Goal: Information Seeking & Learning: Learn about a topic

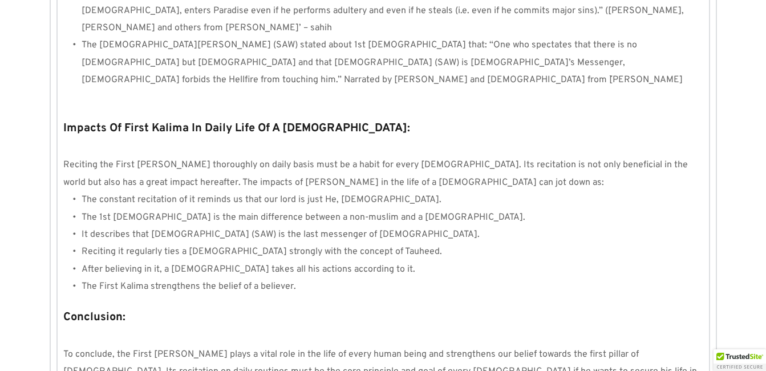
scroll to position [1097, 0]
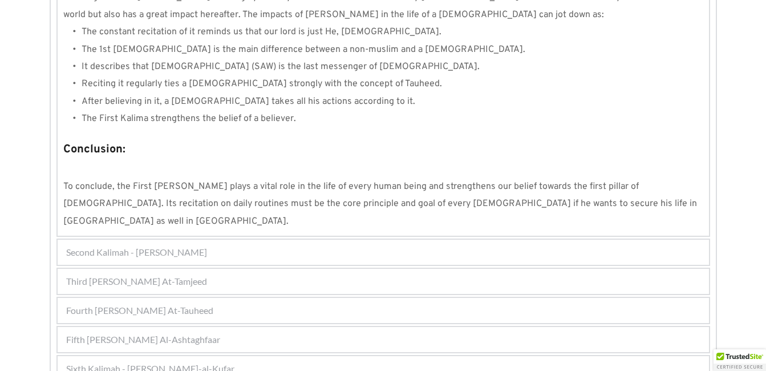
click at [350, 327] on div "Fifth [PERSON_NAME] Al-Ashtaghfaar" at bounding box center [384, 339] width 652 height 25
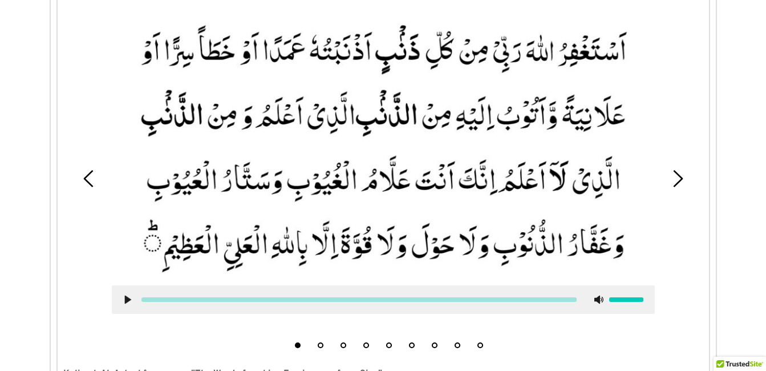
scroll to position [394, 0]
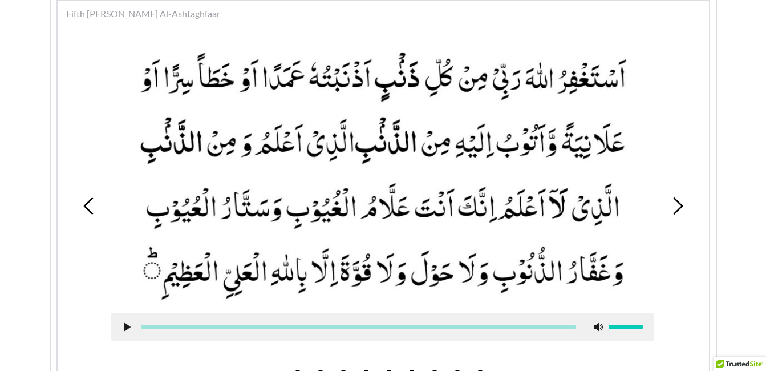
click at [512, 245] on picture at bounding box center [382, 173] width 543 height 256
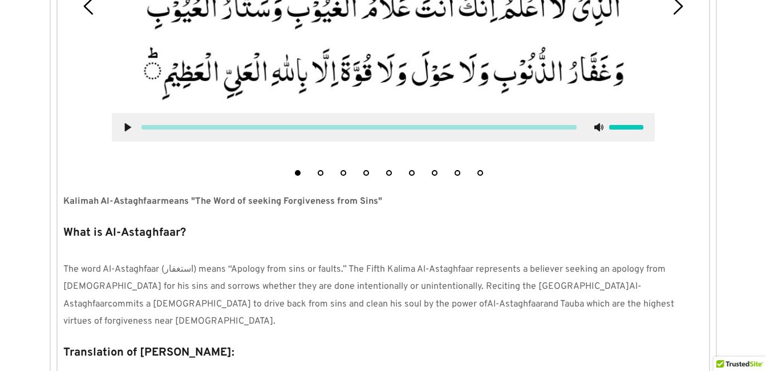
scroll to position [599, 0]
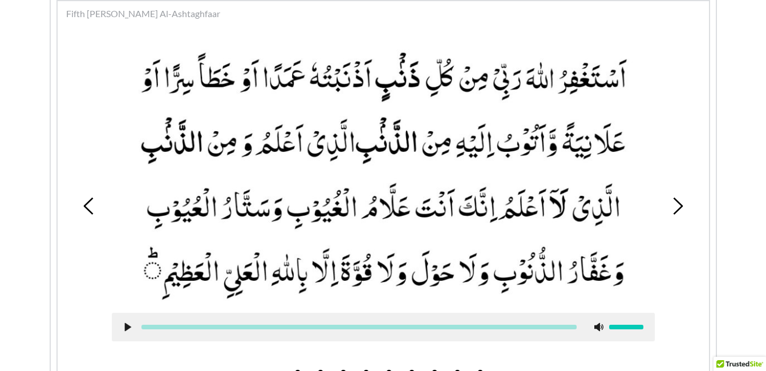
scroll to position [416, 0]
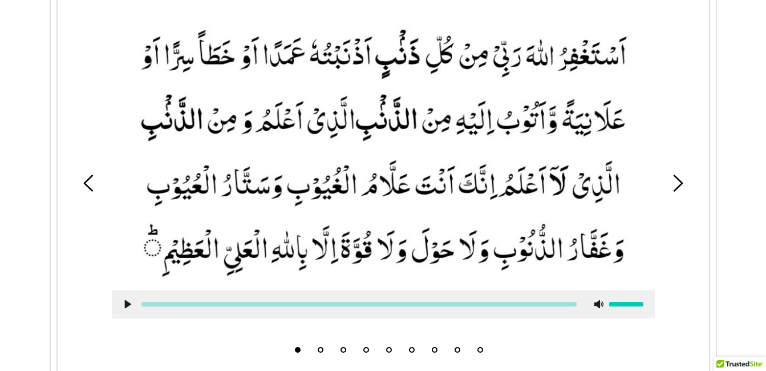
click at [677, 177] on use at bounding box center [678, 183] width 10 height 17
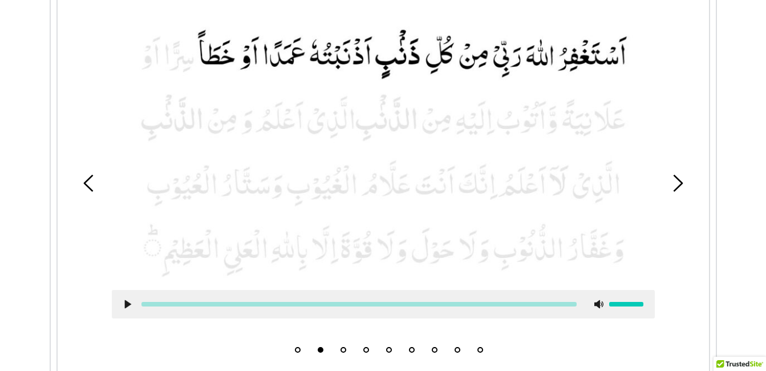
click at [128, 302] on use at bounding box center [127, 304] width 6 height 9
click at [126, 304] on use at bounding box center [127, 304] width 7 height 9
click at [126, 304] on use at bounding box center [127, 304] width 6 height 9
click at [126, 304] on use at bounding box center [127, 304] width 7 height 9
click at [448, 122] on picture at bounding box center [383, 150] width 543 height 256
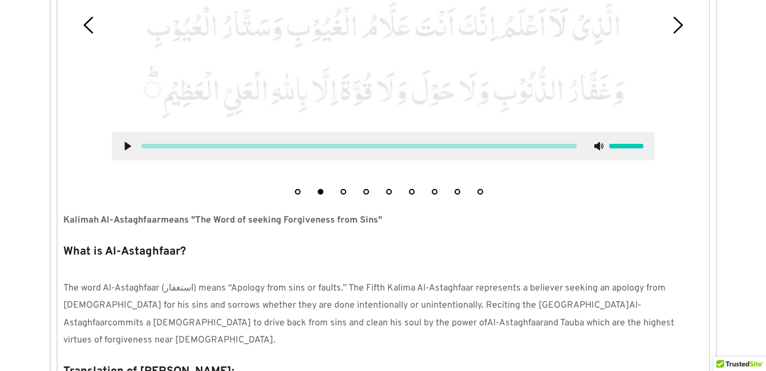
scroll to position [576, 0]
